Goal: Task Accomplishment & Management: Use online tool/utility

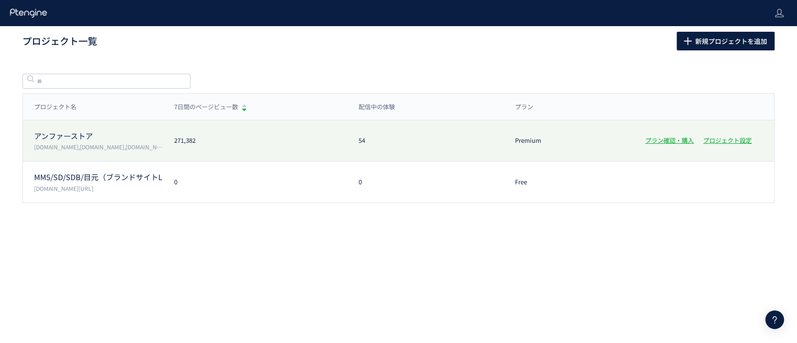
click at [63, 137] on p "アンファーストア" at bounding box center [98, 136] width 129 height 11
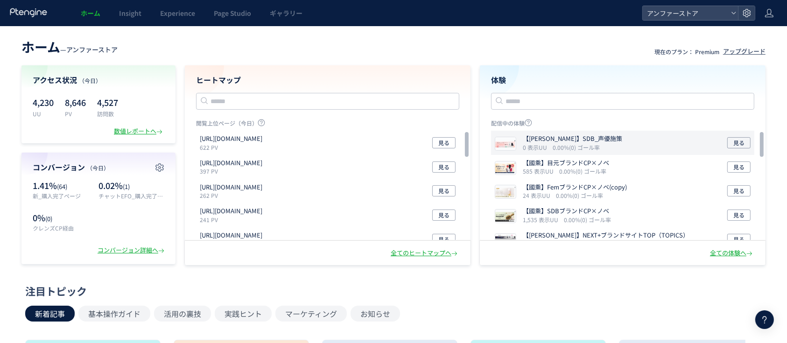
click at [542, 136] on p "【[PERSON_NAME]】SDB_声優施策" at bounding box center [572, 138] width 99 height 9
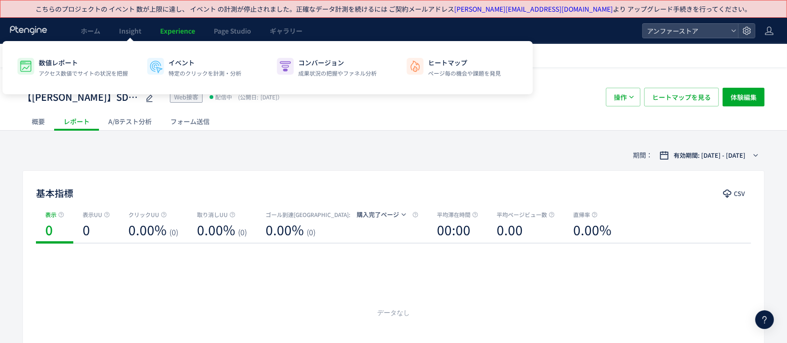
click at [196, 35] on link "Experience" at bounding box center [178, 31] width 54 height 26
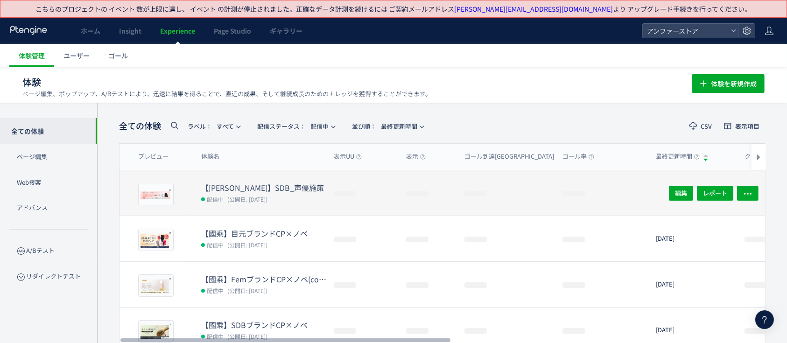
click at [243, 185] on dt "【[PERSON_NAME]】SDB_声優施策" at bounding box center [263, 187] width 125 height 11
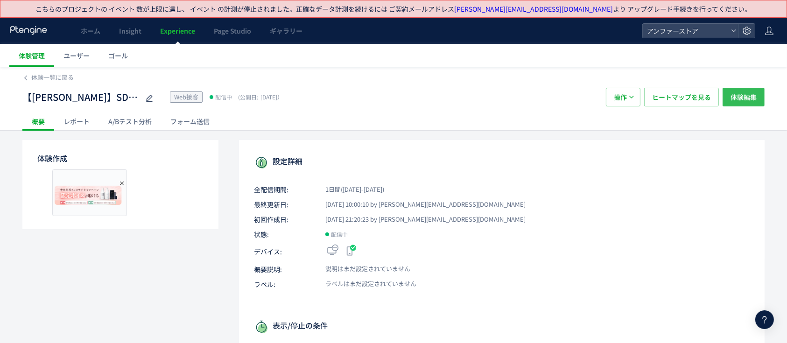
click at [751, 96] on span "体験編集" at bounding box center [743, 97] width 26 height 19
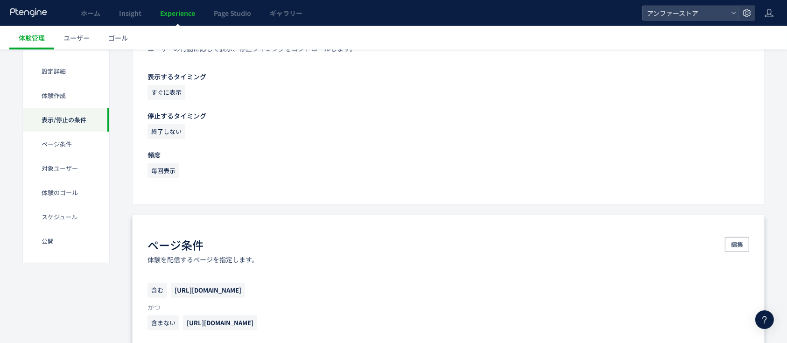
scroll to position [560, 0]
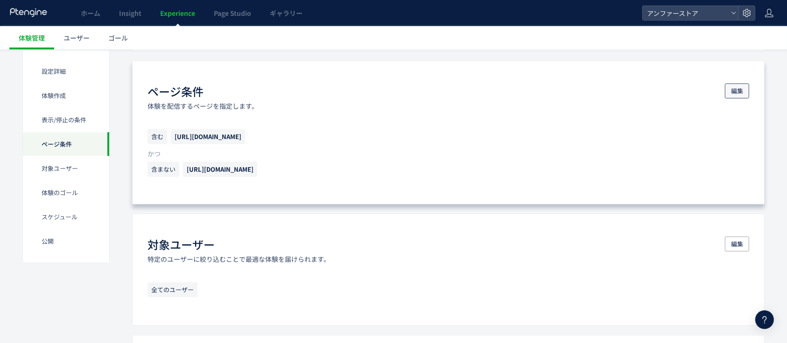
click at [740, 92] on span "編集" at bounding box center [737, 91] width 12 height 15
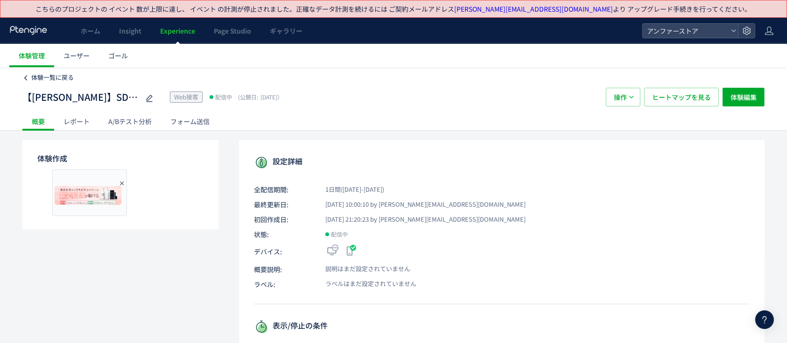
click at [38, 78] on span "体験一覧に戻る" at bounding box center [52, 77] width 42 height 9
